Goal: Transaction & Acquisition: Purchase product/service

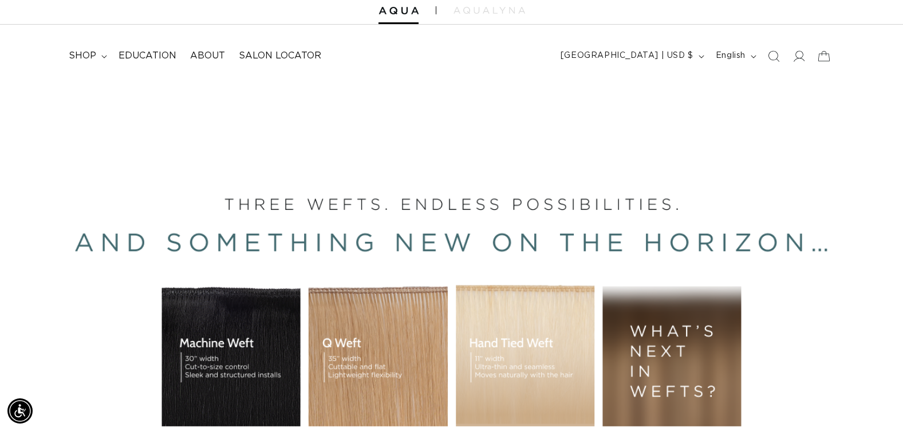
scroll to position [57, 0]
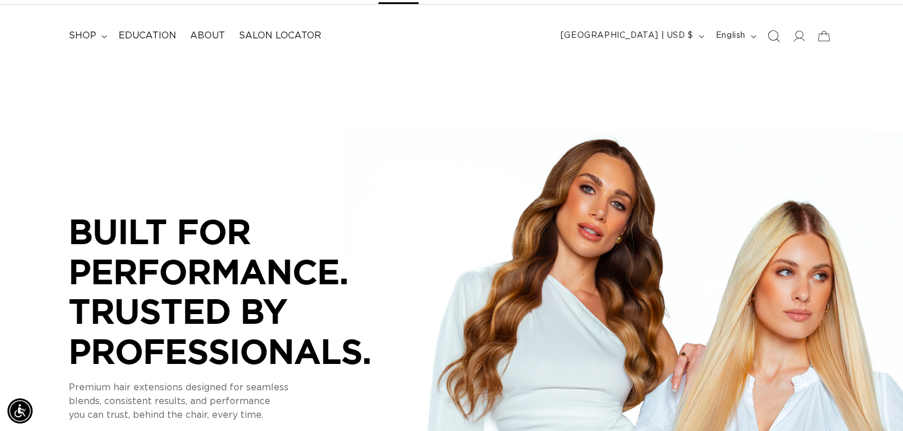
click at [778, 34] on icon "Search" at bounding box center [774, 36] width 12 height 12
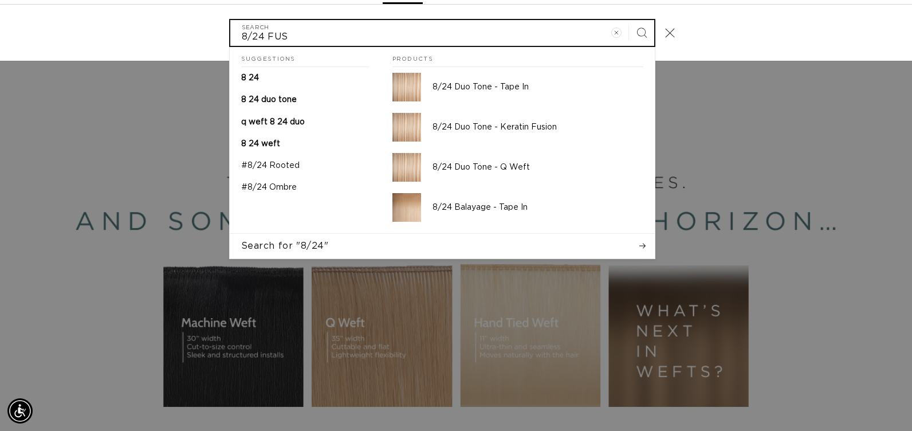
scroll to position [0, 831]
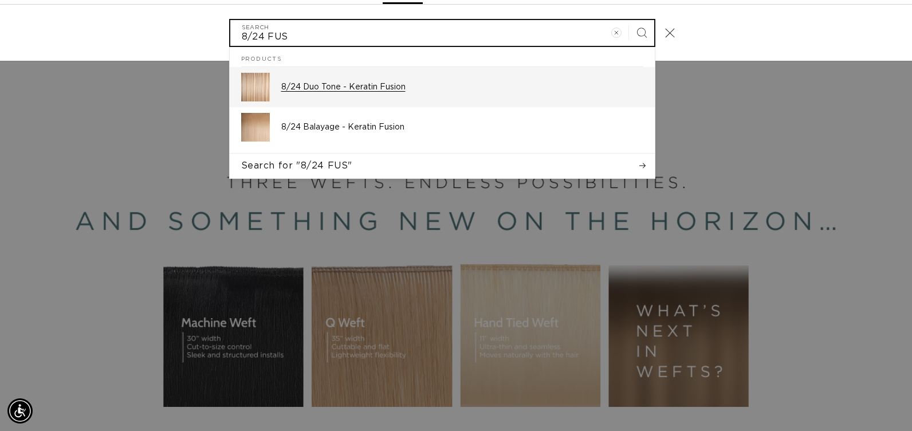
type input "8/24 FUS"
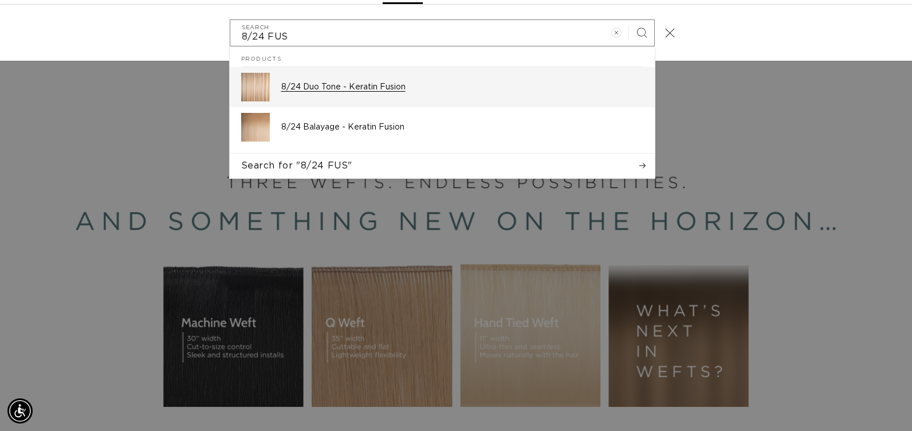
click at [364, 88] on p "8/24 Duo Tone - Keratin Fusion" at bounding box center [462, 87] width 362 height 10
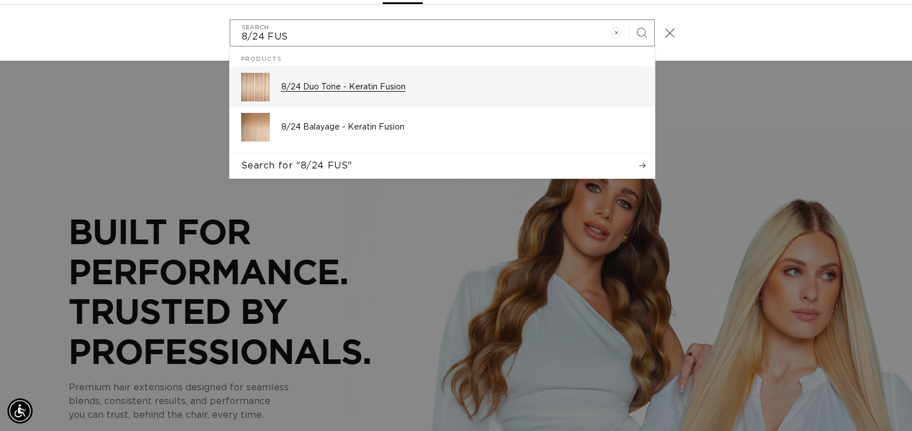
scroll to position [0, 1661]
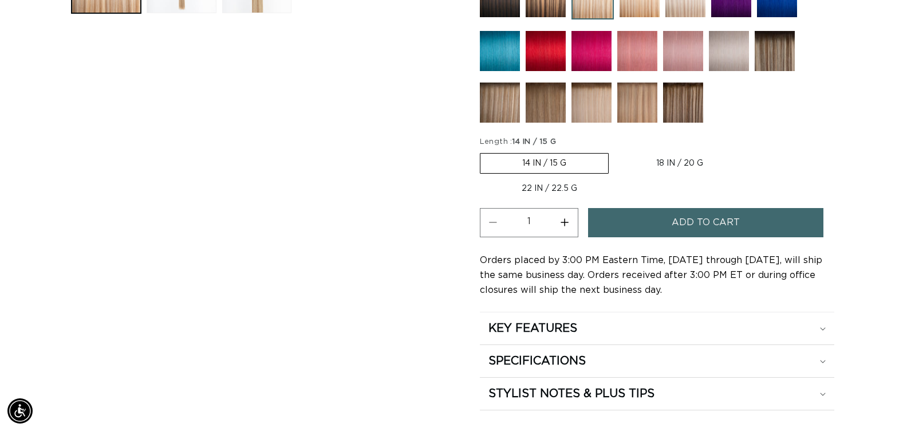
scroll to position [687, 0]
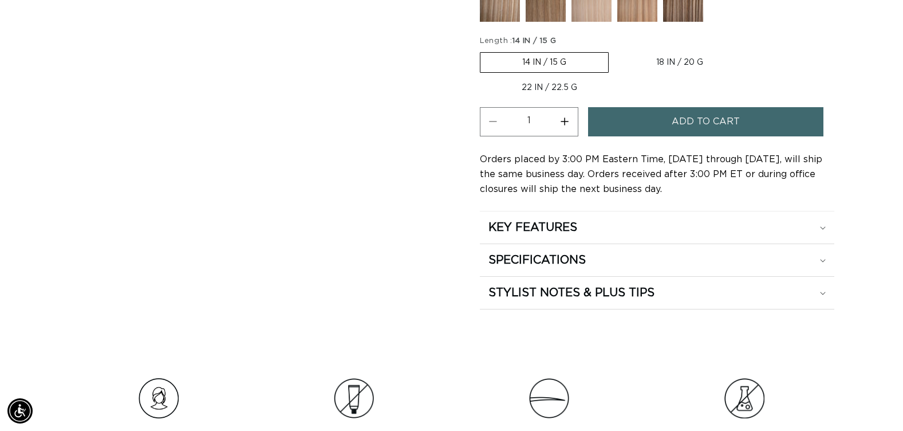
click at [692, 62] on label "18 IN / 20 G Variant sold out or unavailable" at bounding box center [680, 62] width 131 height 19
click at [615, 50] on input "18 IN / 20 G Variant sold out or unavailable" at bounding box center [615, 50] width 1 height 1
radio input "true"
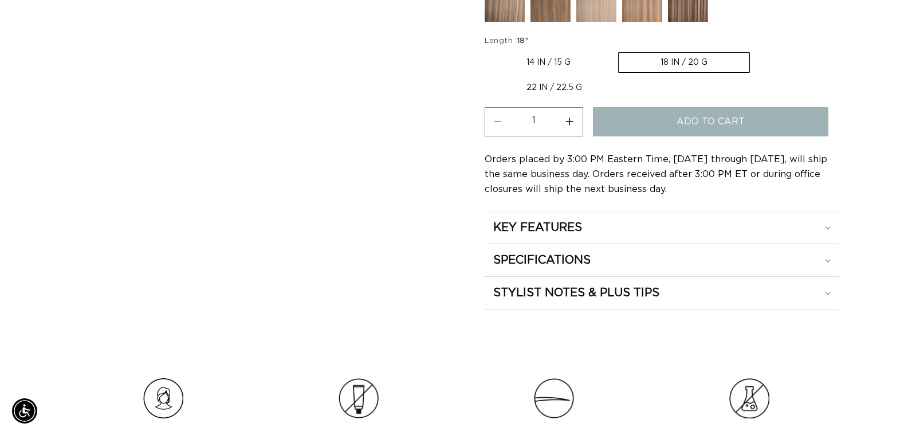
scroll to position [0, 1644]
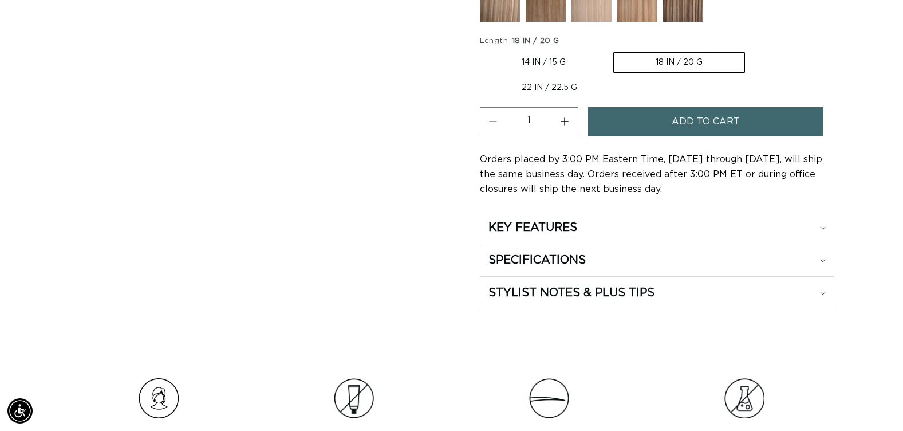
click at [568, 121] on button "Increase quantity for 8/24 Duo Tone - Keratin Fusion" at bounding box center [565, 121] width 26 height 29
type input "4"
click at [628, 129] on button "Add to cart" at bounding box center [705, 121] width 235 height 29
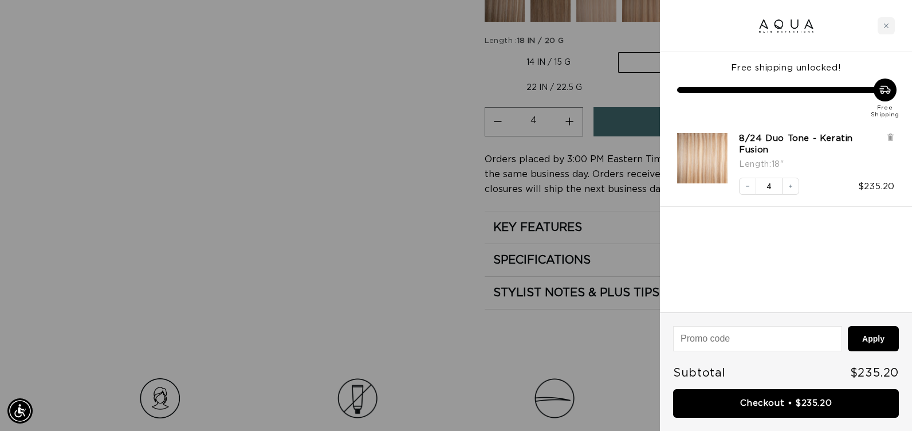
scroll to position [0, 831]
click at [532, 341] on div at bounding box center [456, 215] width 912 height 431
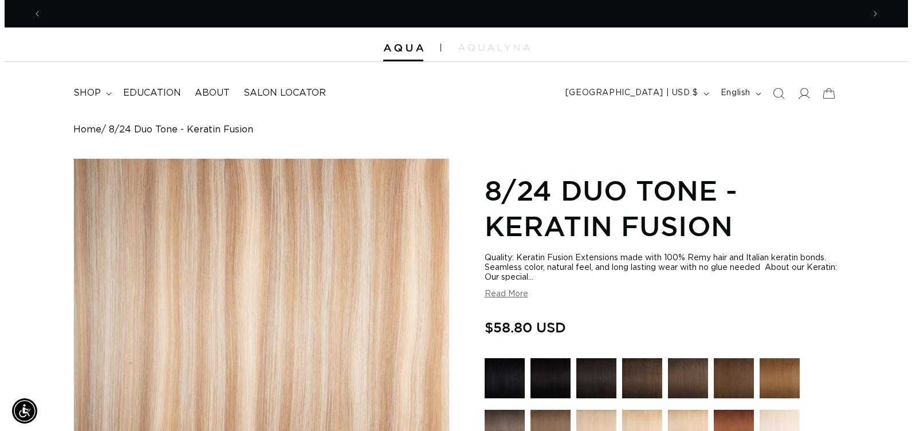
scroll to position [0, 0]
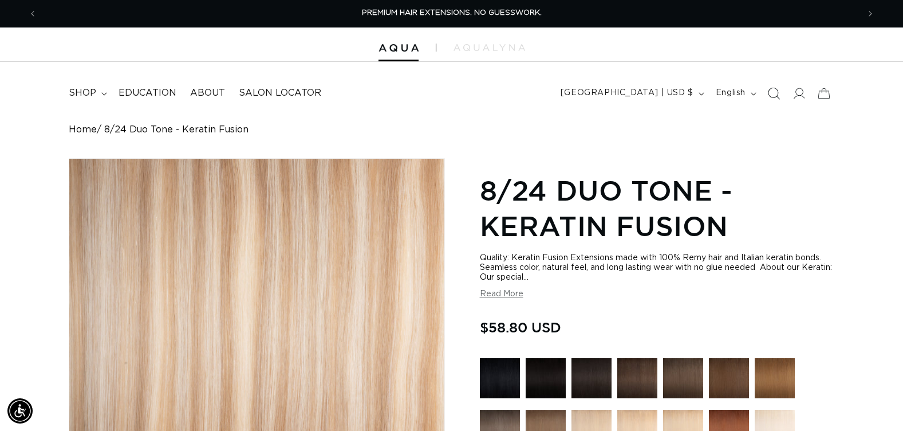
click at [771, 92] on icon "Search" at bounding box center [774, 93] width 12 height 12
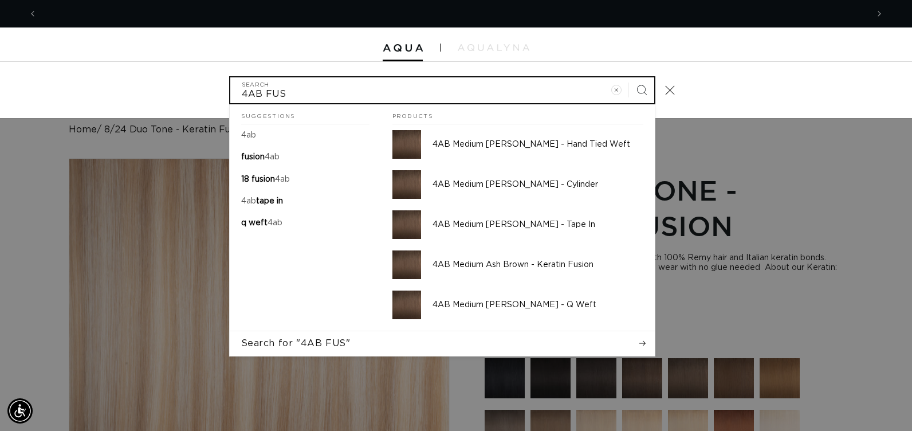
scroll to position [0, 1661]
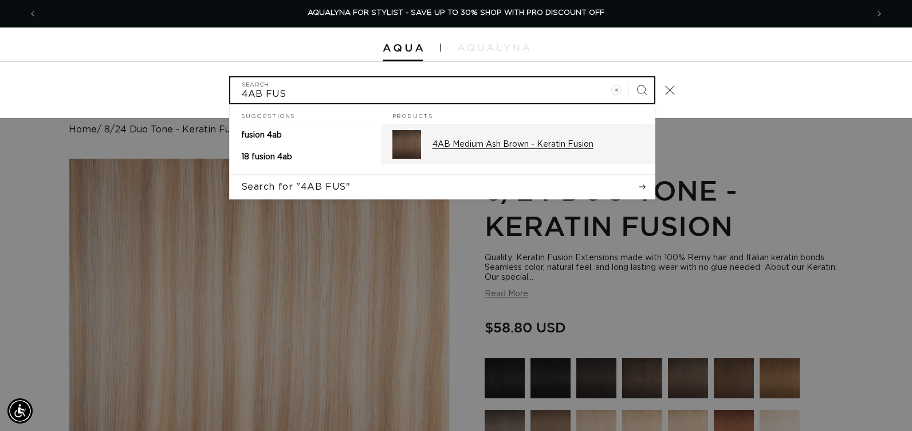
type input "4AB FUS"
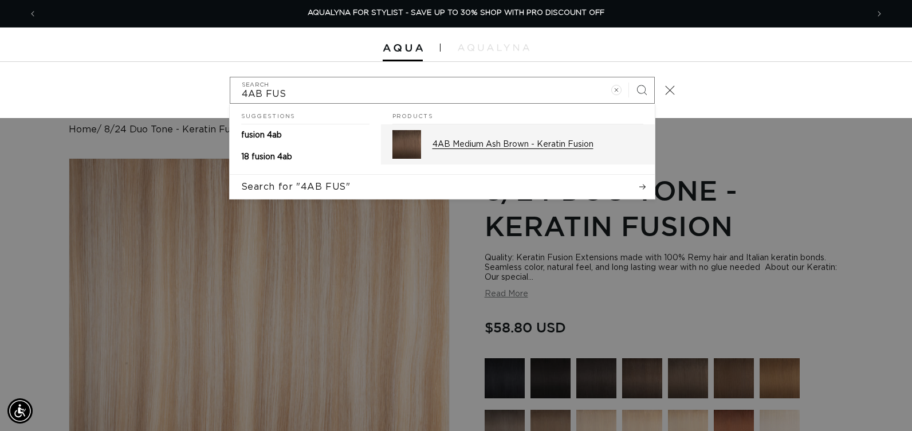
click at [594, 146] on p "4AB Medium Ash Brown - Keratin Fusion" at bounding box center [538, 144] width 211 height 10
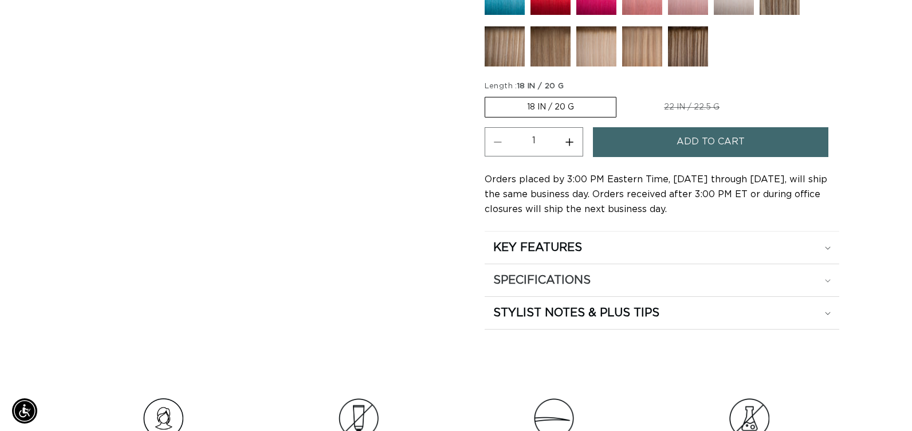
scroll to position [687, 0]
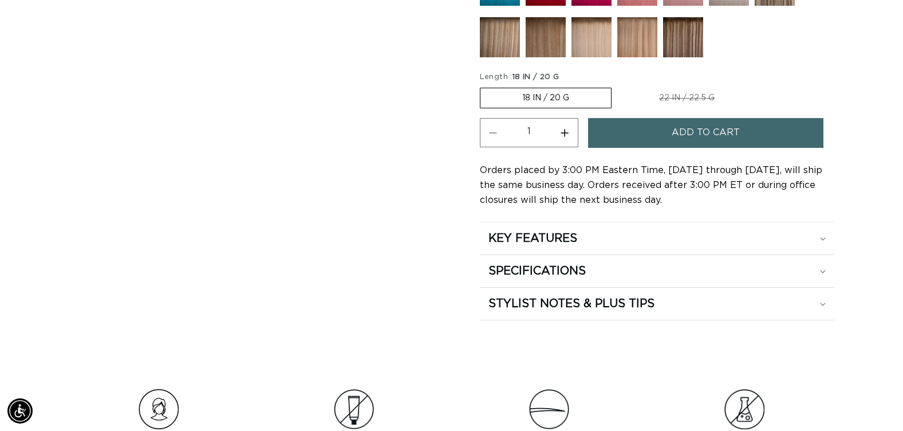
click at [564, 133] on button "Increase quantity for 4AB Medium Ash Brown - Keratin Fusion" at bounding box center [565, 132] width 26 height 29
type input "2"
click at [635, 132] on button "Add to cart" at bounding box center [705, 132] width 235 height 29
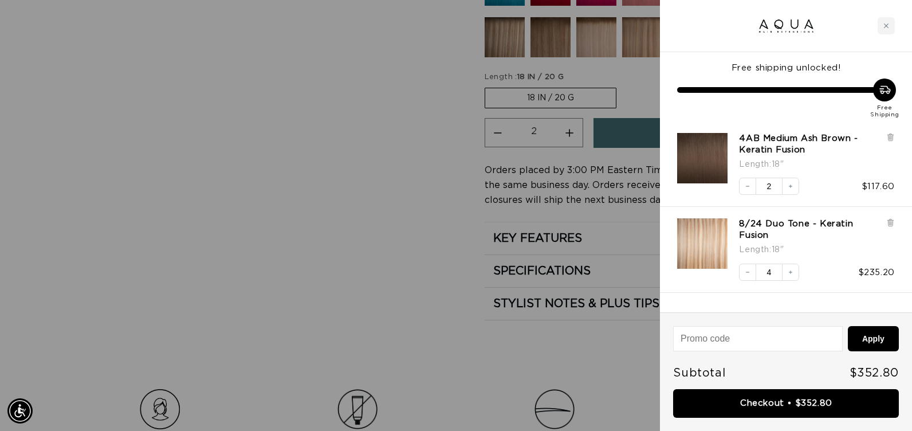
scroll to position [0, 1661]
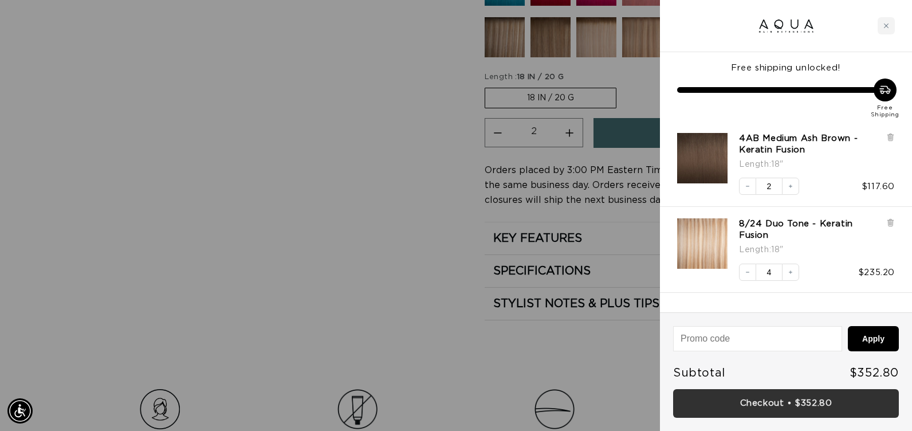
click at [737, 401] on link "Checkout • $352.80" at bounding box center [786, 403] width 226 height 29
